Goal: Navigation & Orientation: Go to known website

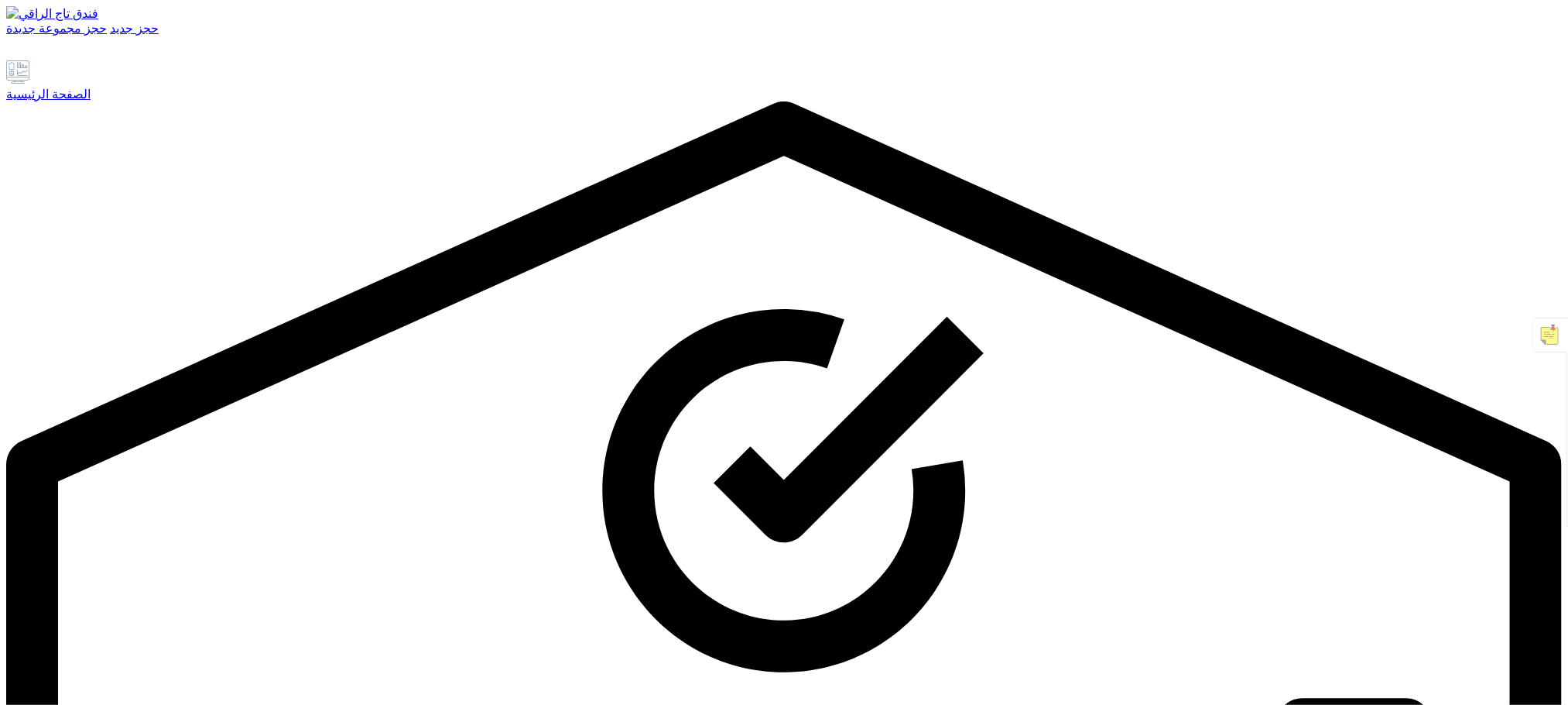
click at [58, 101] on font "الصفحة الرئيسية" at bounding box center [48, 94] width 84 height 13
click at [104, 102] on div "الصفحة الرئيسية" at bounding box center [784, 94] width 1556 height 15
click at [70, 60] on link at bounding box center [61, 53] width 18 height 13
